Goal: Transaction & Acquisition: Purchase product/service

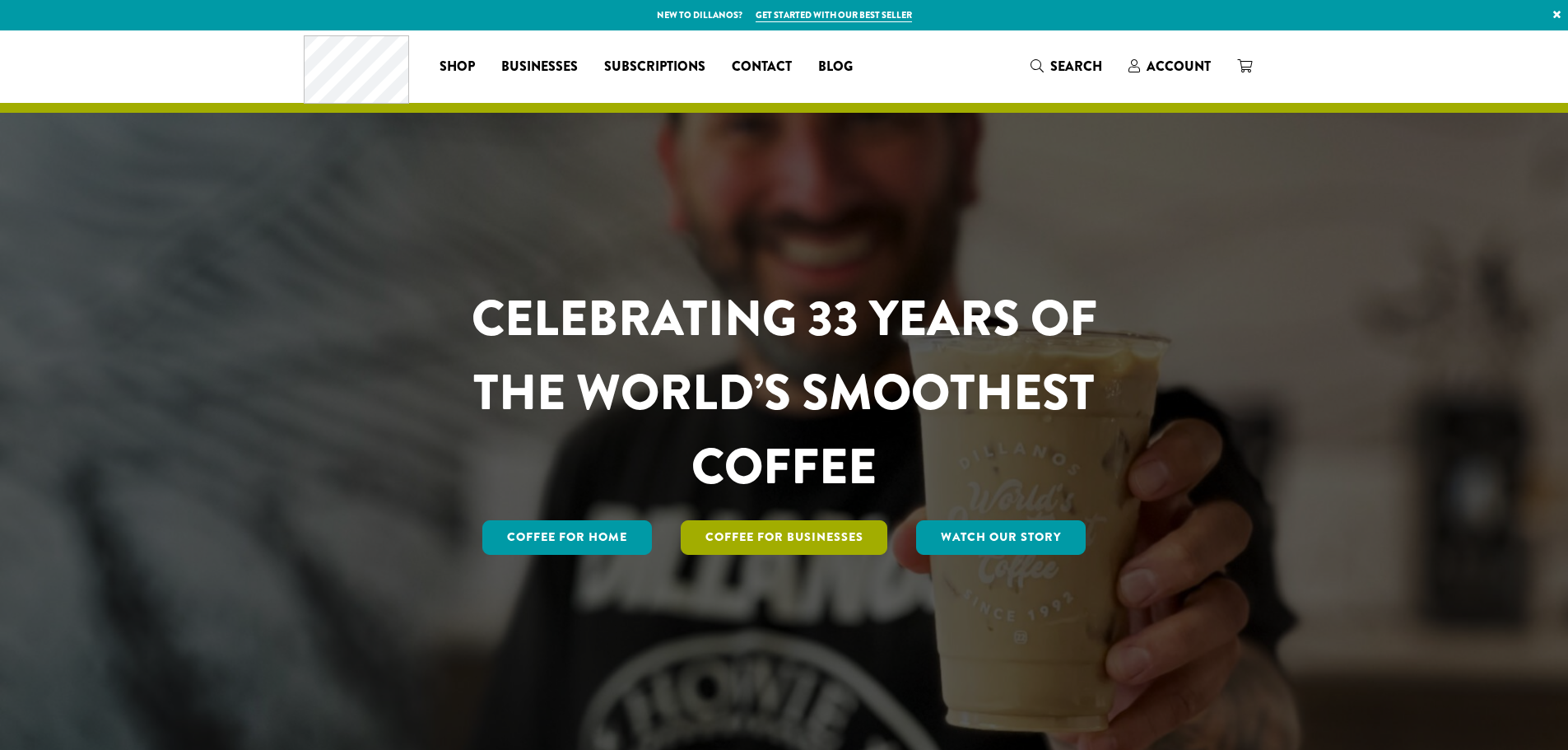
click at [818, 546] on link "Coffee For Businesses" at bounding box center [785, 537] width 207 height 34
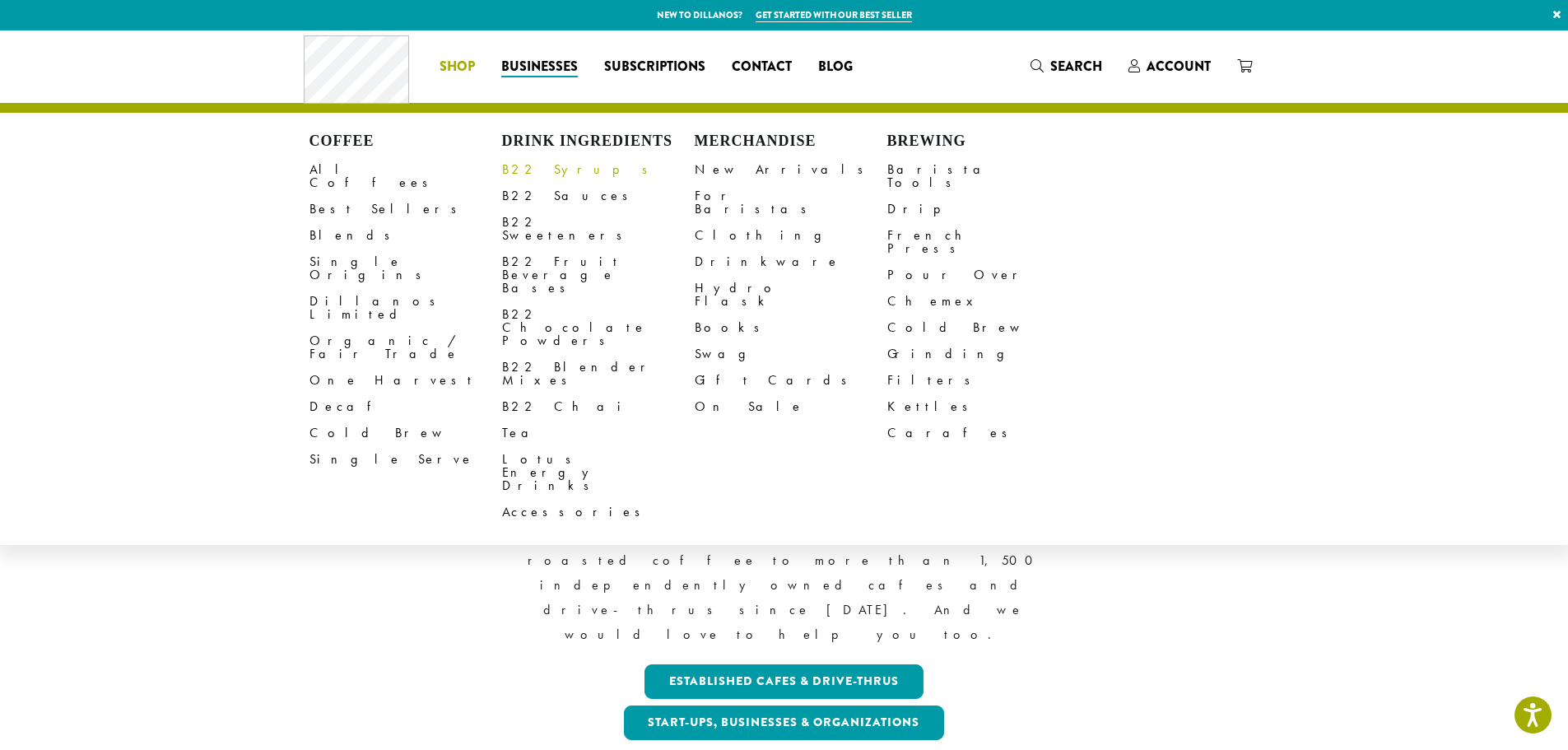
click at [549, 168] on link "B22 Syrups" at bounding box center [598, 170] width 193 height 27
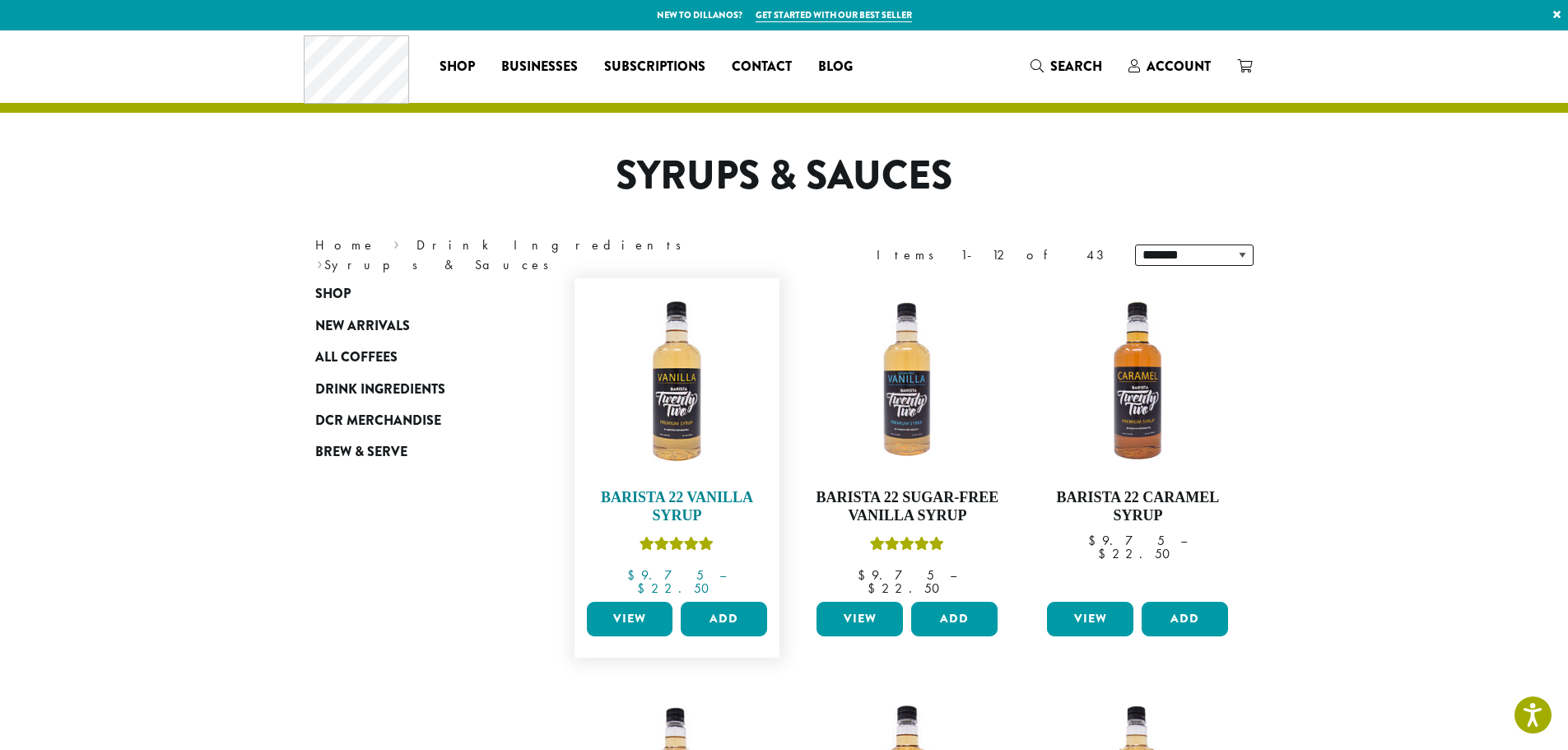
click at [697, 412] on img at bounding box center [676, 381] width 189 height 189
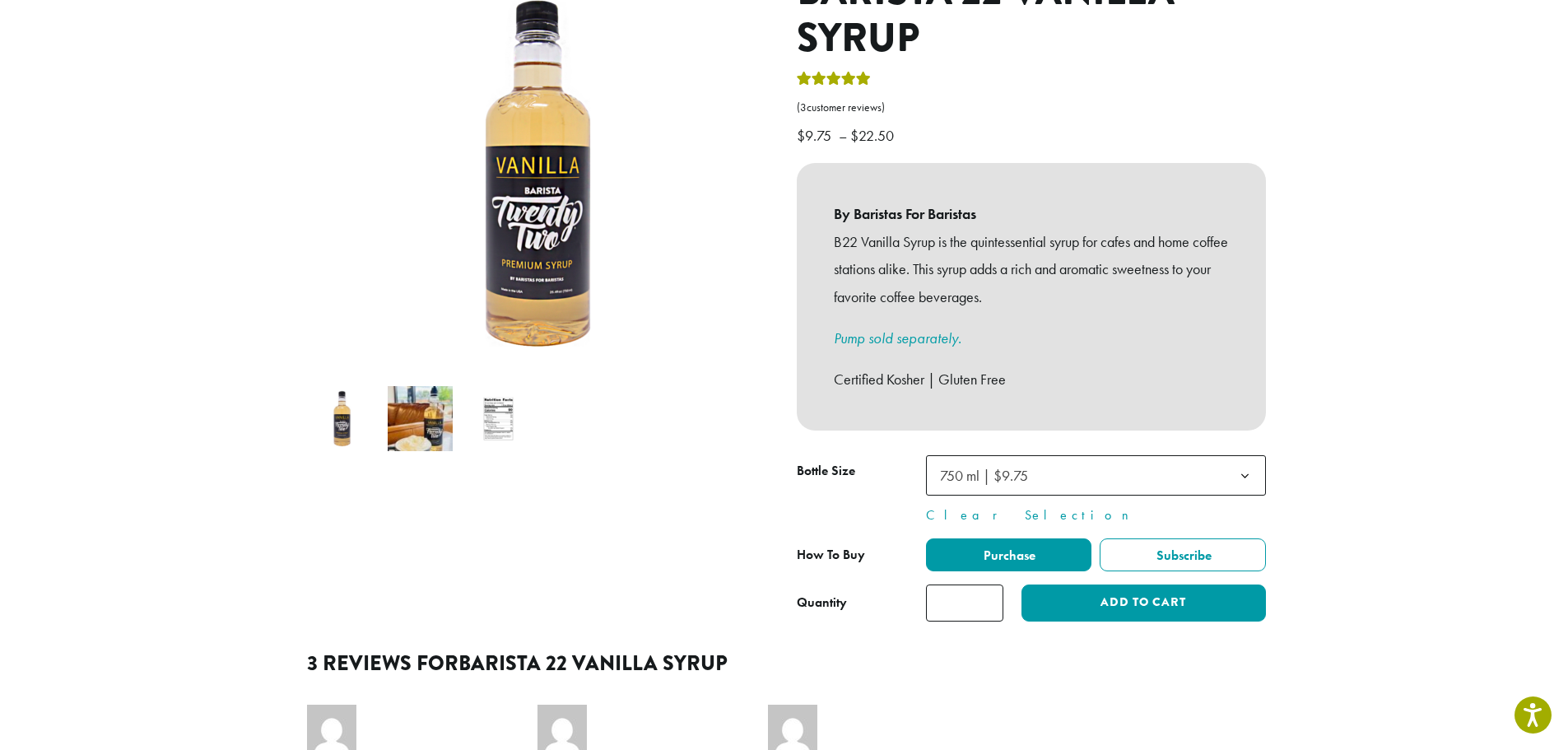
scroll to position [247, 0]
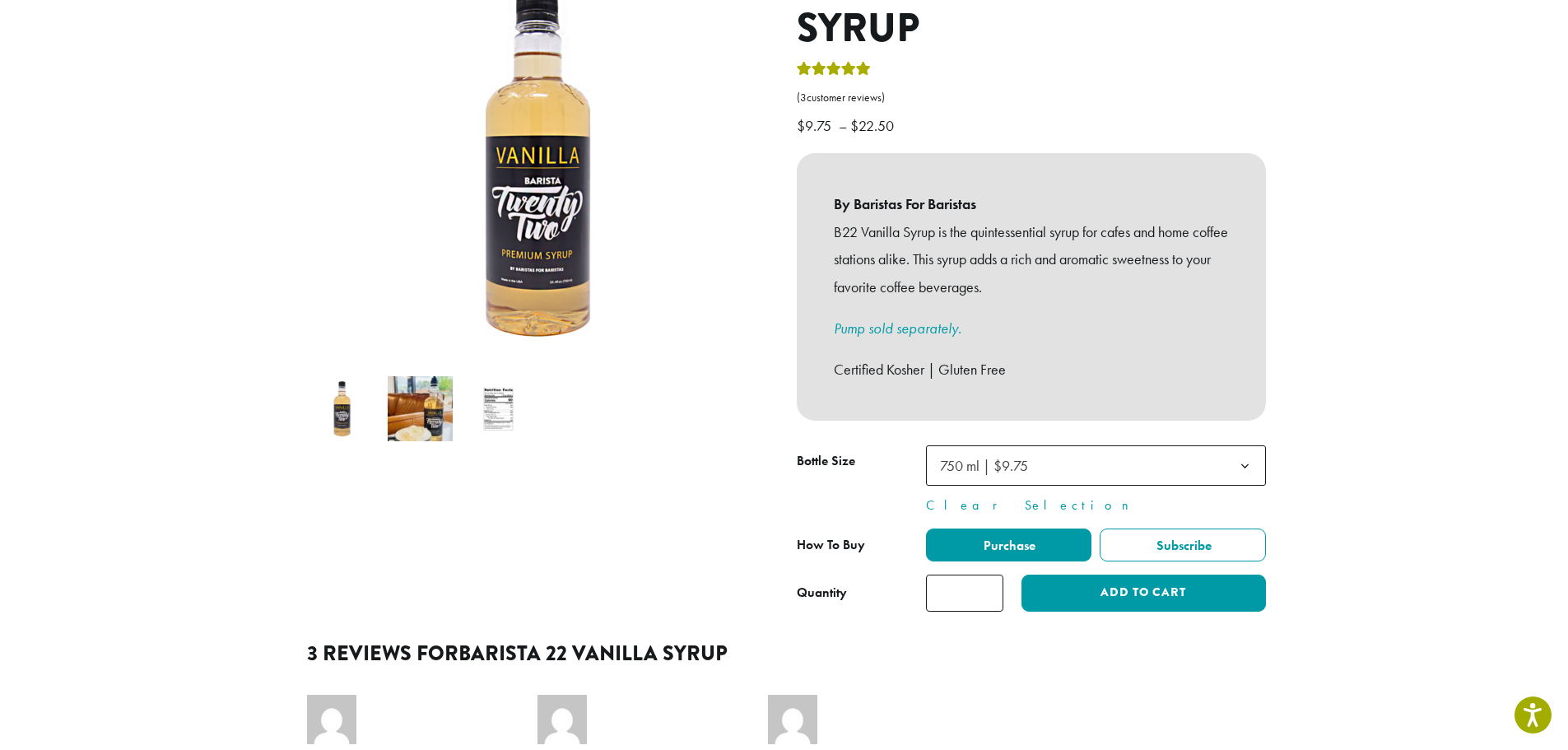
click at [494, 400] on img at bounding box center [499, 409] width 65 height 65
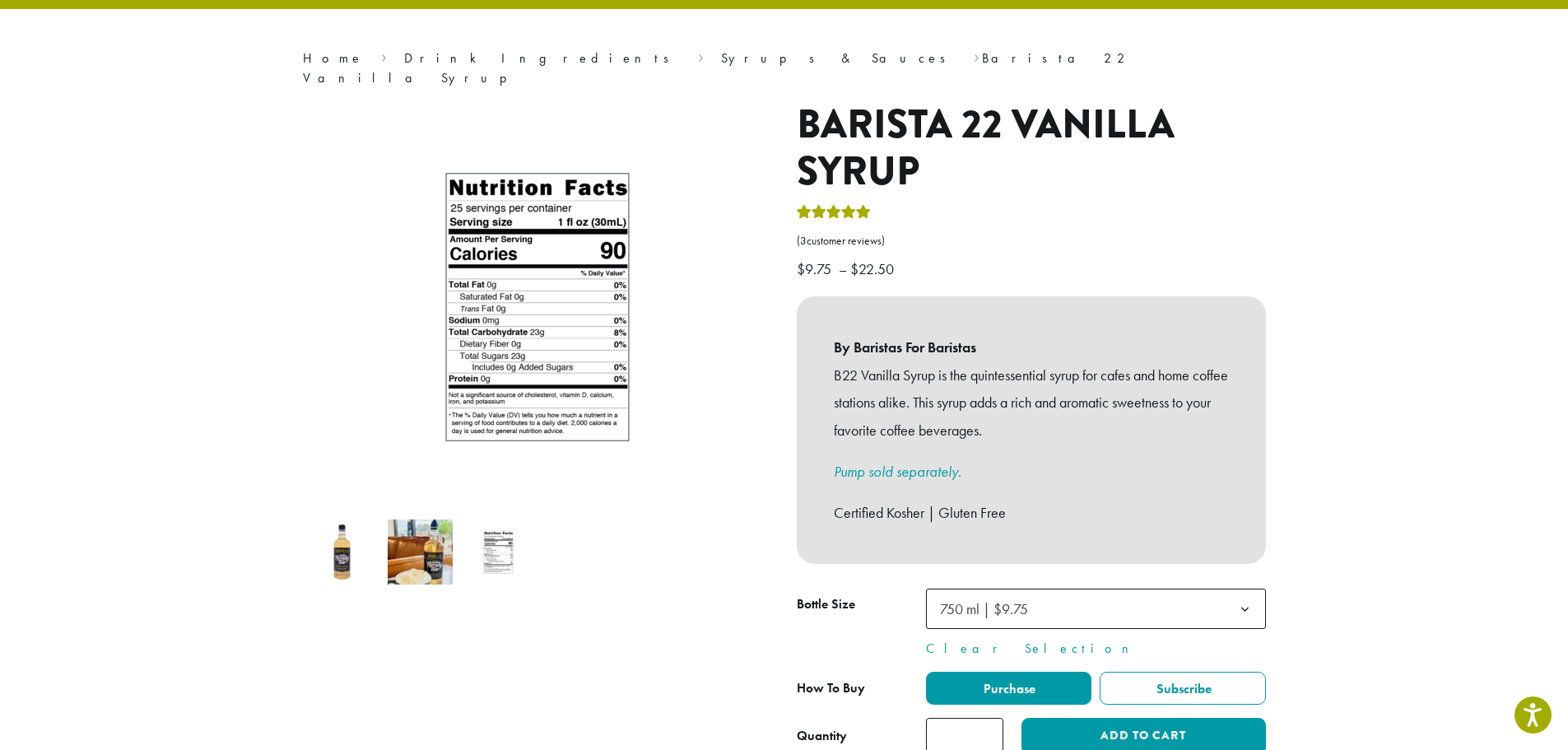
scroll to position [82, 0]
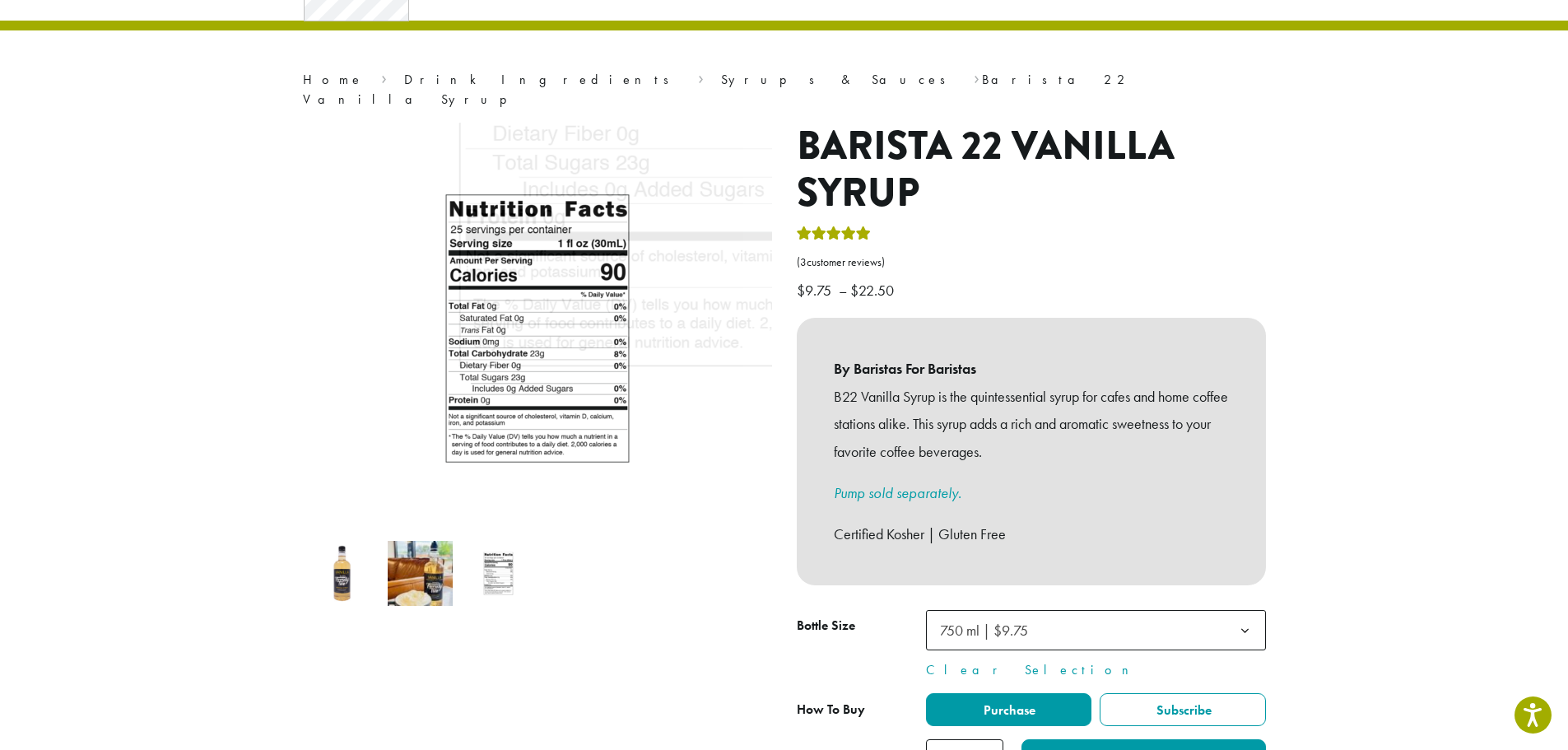
click at [411, 543] on img at bounding box center [421, 573] width 65 height 65
